Goal: Find specific page/section: Find specific page/section

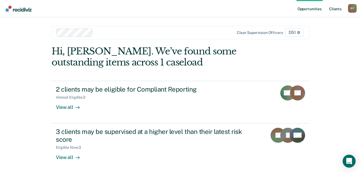
click at [337, 10] on link "Client s" at bounding box center [335, 8] width 15 height 17
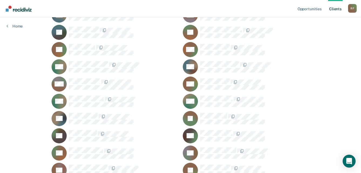
scroll to position [464, 0]
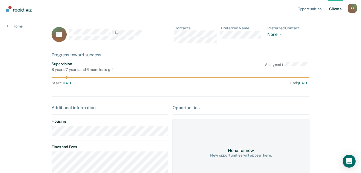
click at [49, 133] on main "SL Contacts Preferred Name Preferred Contact None Call Text Email None Progress…" at bounding box center [180, 159] width 271 height 285
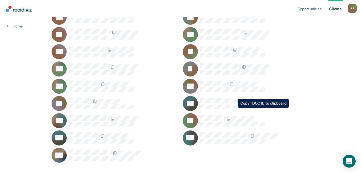
scroll to position [653, 0]
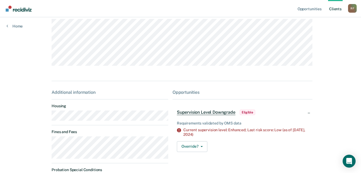
scroll to position [81, 0]
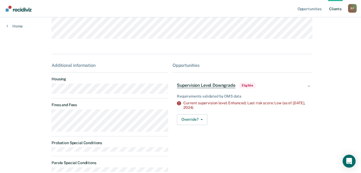
click at [43, 93] on div "Opportunities Client s Ronnel Fisher R F Profile How it works Log Out Home SW C…" at bounding box center [180, 62] width 361 height 286
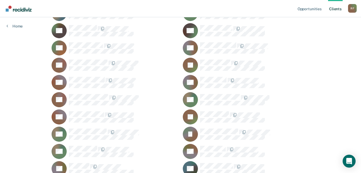
scroll to position [572, 0]
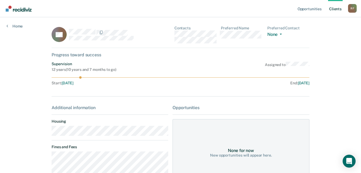
click at [48, 132] on main "CS Contacts Preferred Name Preferred Contact None Call Text Email None Progress…" at bounding box center [180, 145] width 271 height 256
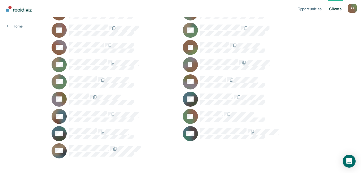
scroll to position [653, 0]
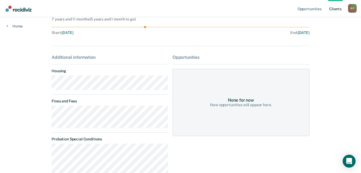
scroll to position [54, 0]
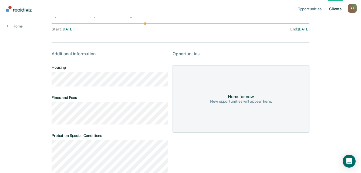
click at [48, 80] on main "TT Contacts Preferred Name Preferred Contact None Call Text Email None Progress…" at bounding box center [180, 90] width 271 height 255
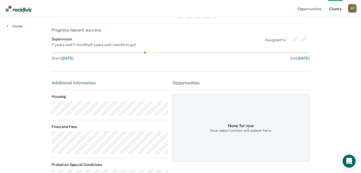
scroll to position [0, 0]
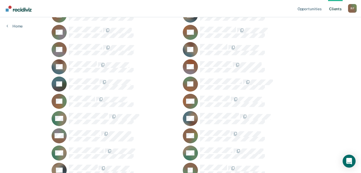
scroll to position [410, 0]
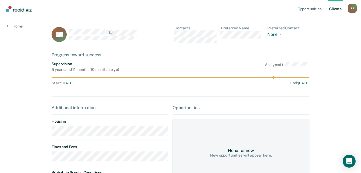
click at [49, 134] on main "BK Contacts Preferred Name Preferred Contact None Call Text Email None Progress…" at bounding box center [180, 143] width 271 height 253
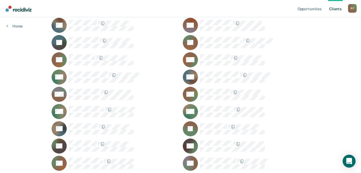
scroll to position [464, 0]
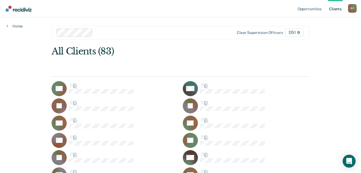
scroll to position [464, 0]
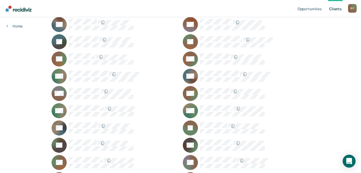
click at [352, 6] on div "R F" at bounding box center [352, 8] width 9 height 9
click at [316, 36] on link "Log Out" at bounding box center [330, 35] width 43 height 5
